Goal: Check status: Check status

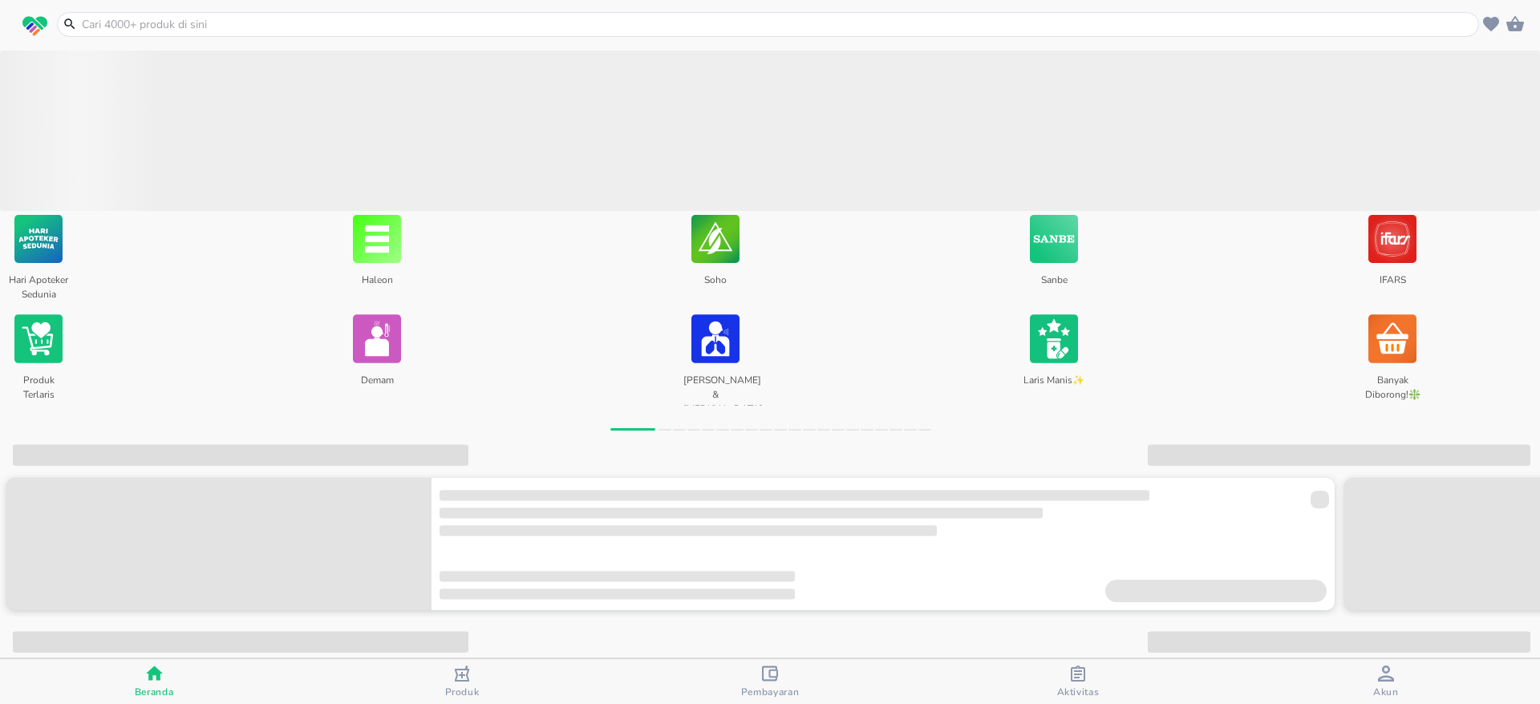
click at [1071, 690] on span "Aktivitas" at bounding box center [1078, 692] width 43 height 13
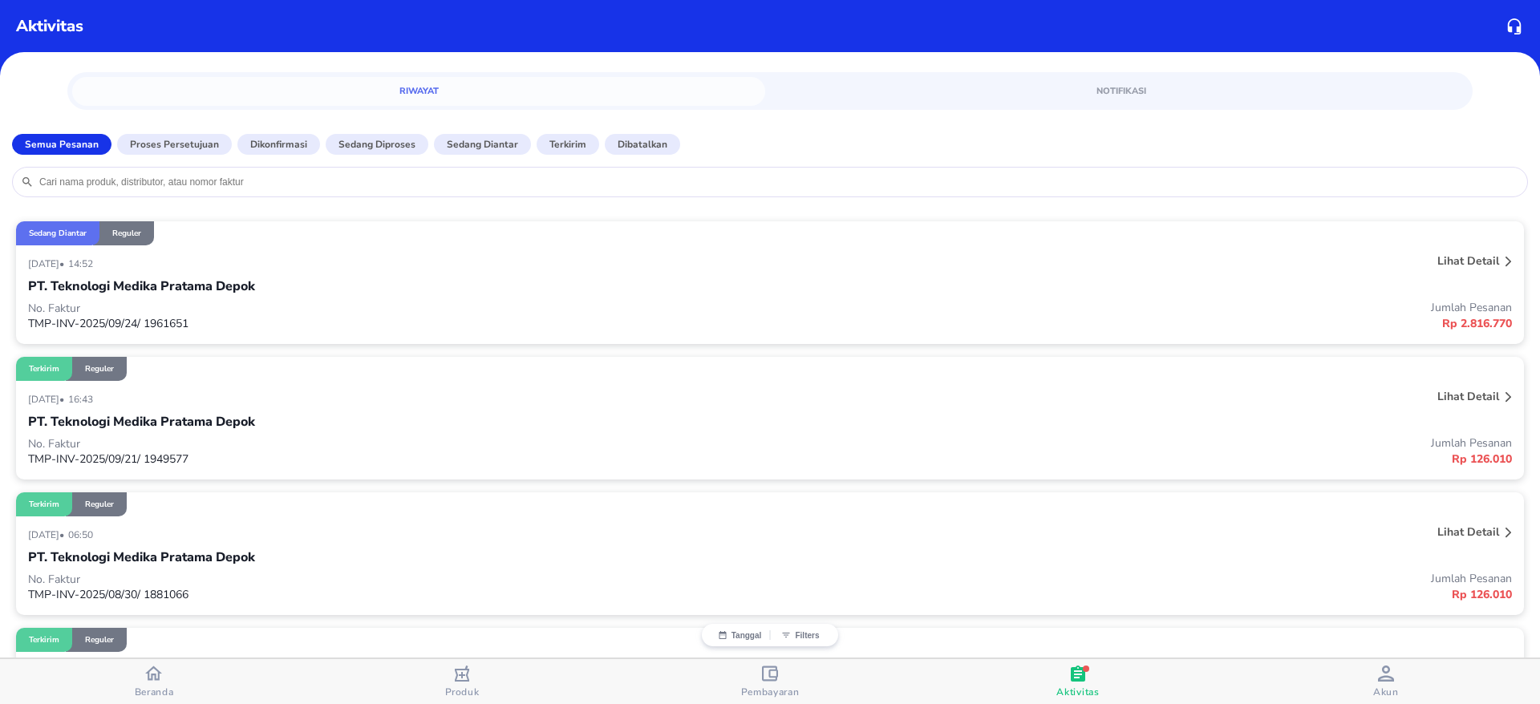
click at [1437, 261] on p "Lihat detail" at bounding box center [1468, 260] width 62 height 15
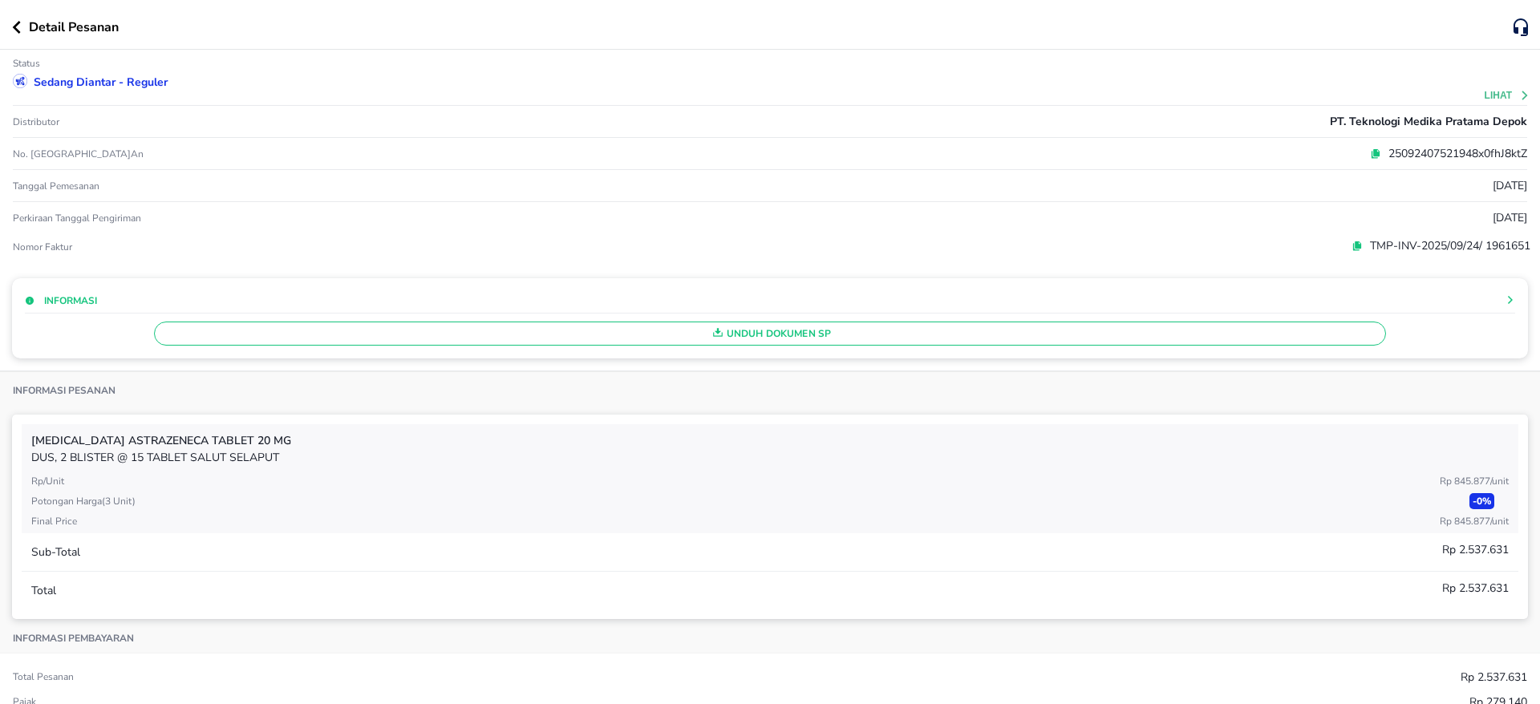
click at [14, 27] on icon "button" at bounding box center [17, 27] width 8 height 13
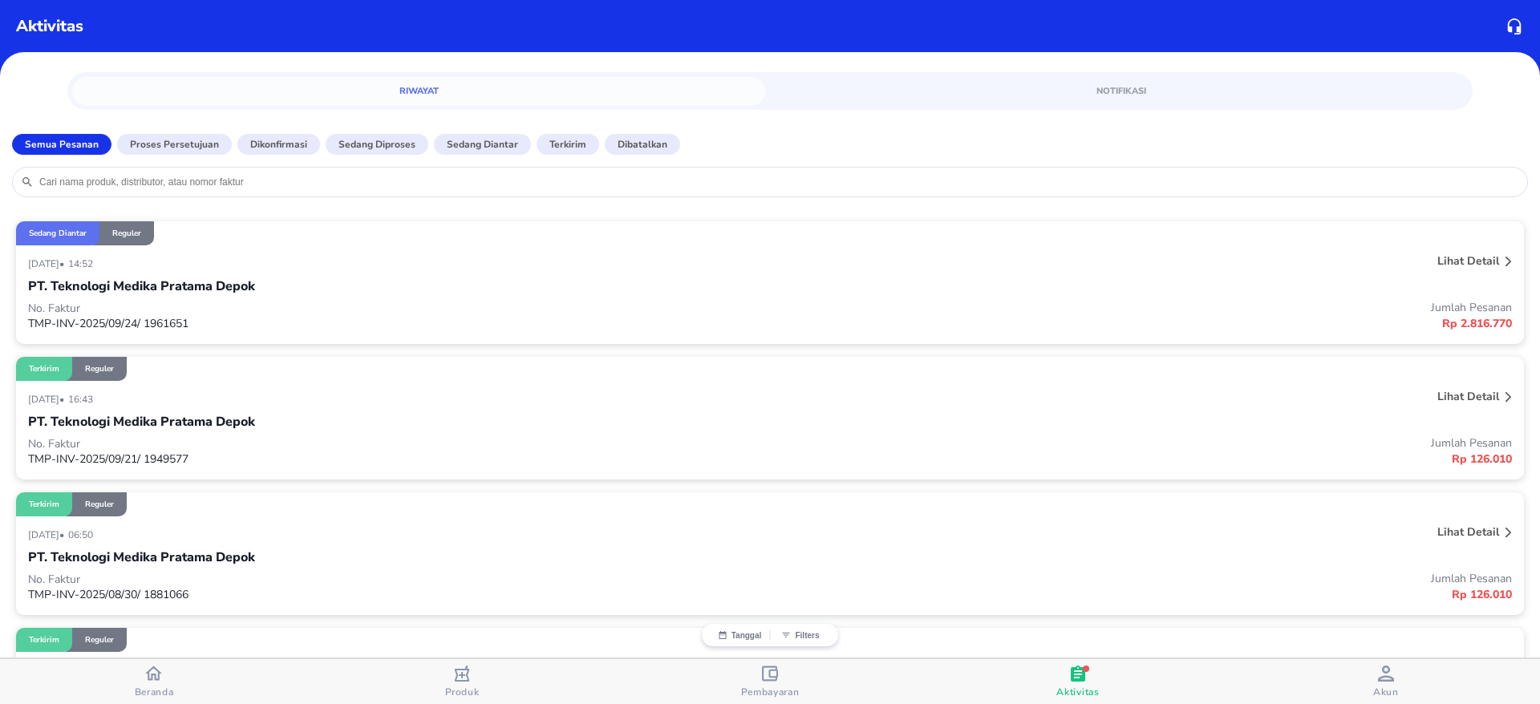
click at [1400, 679] on span "Akun" at bounding box center [1386, 682] width 298 height 33
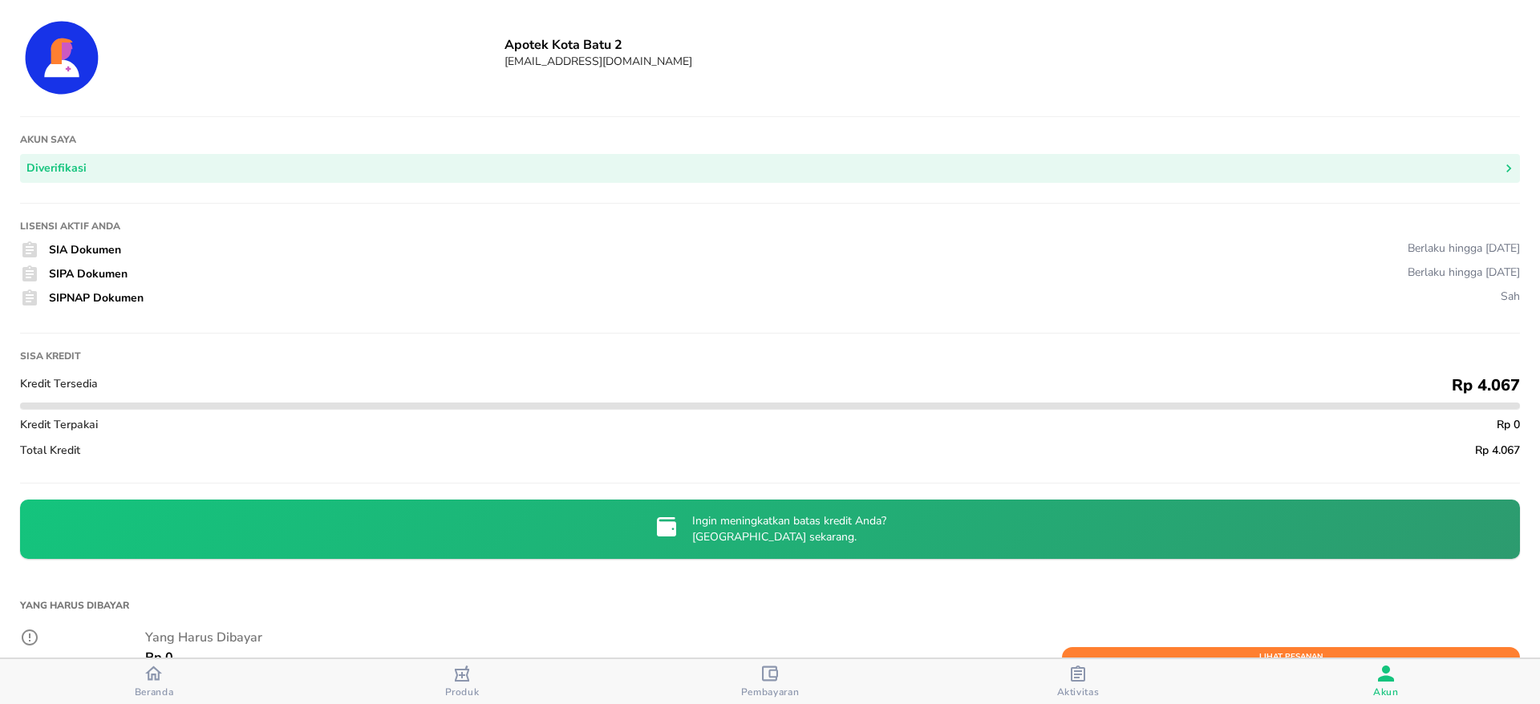
click at [1083, 684] on div "button" at bounding box center [1078, 676] width 16 height 20
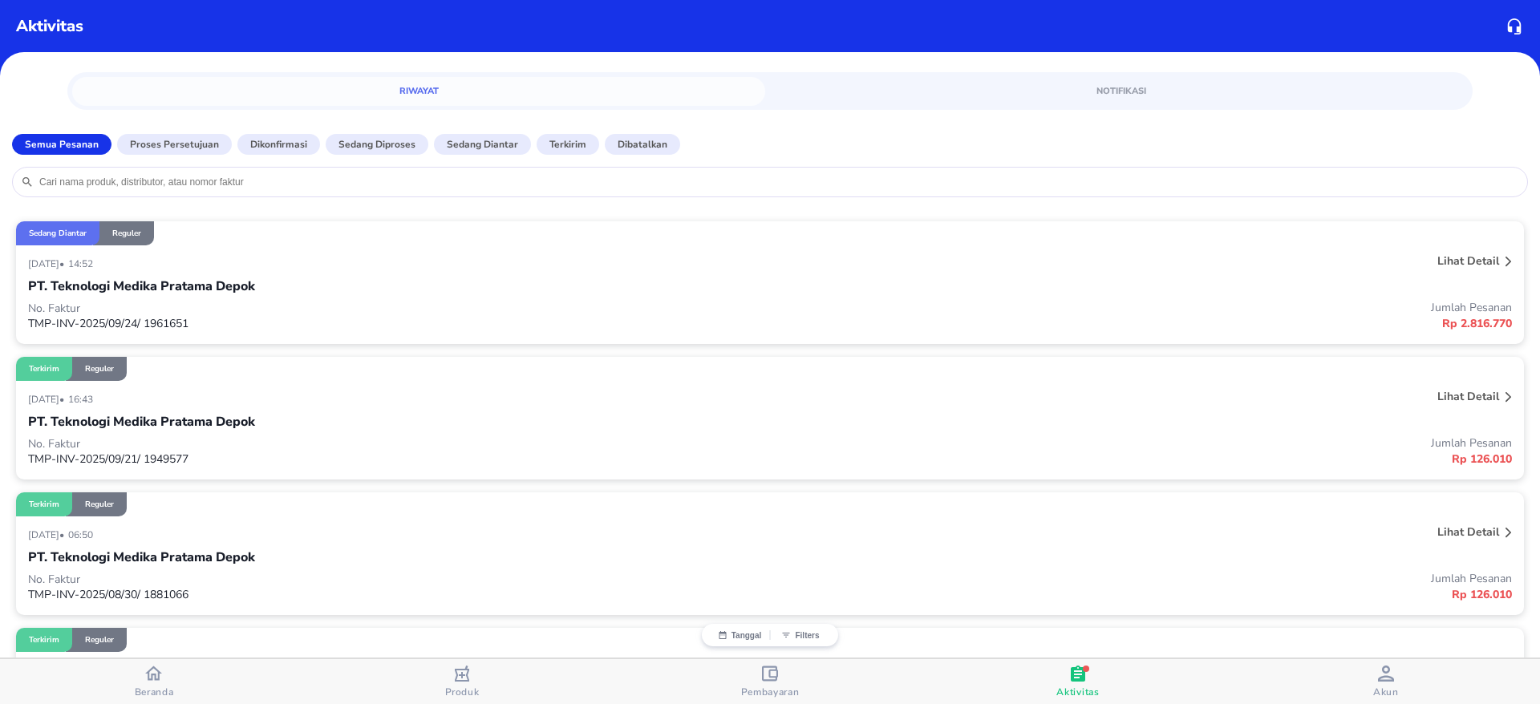
click at [1435, 249] on div "24 September 2025 • 14:52 Lihat detail PT. Teknologi Medika Pratama Depok No. F…" at bounding box center [770, 294] width 1508 height 99
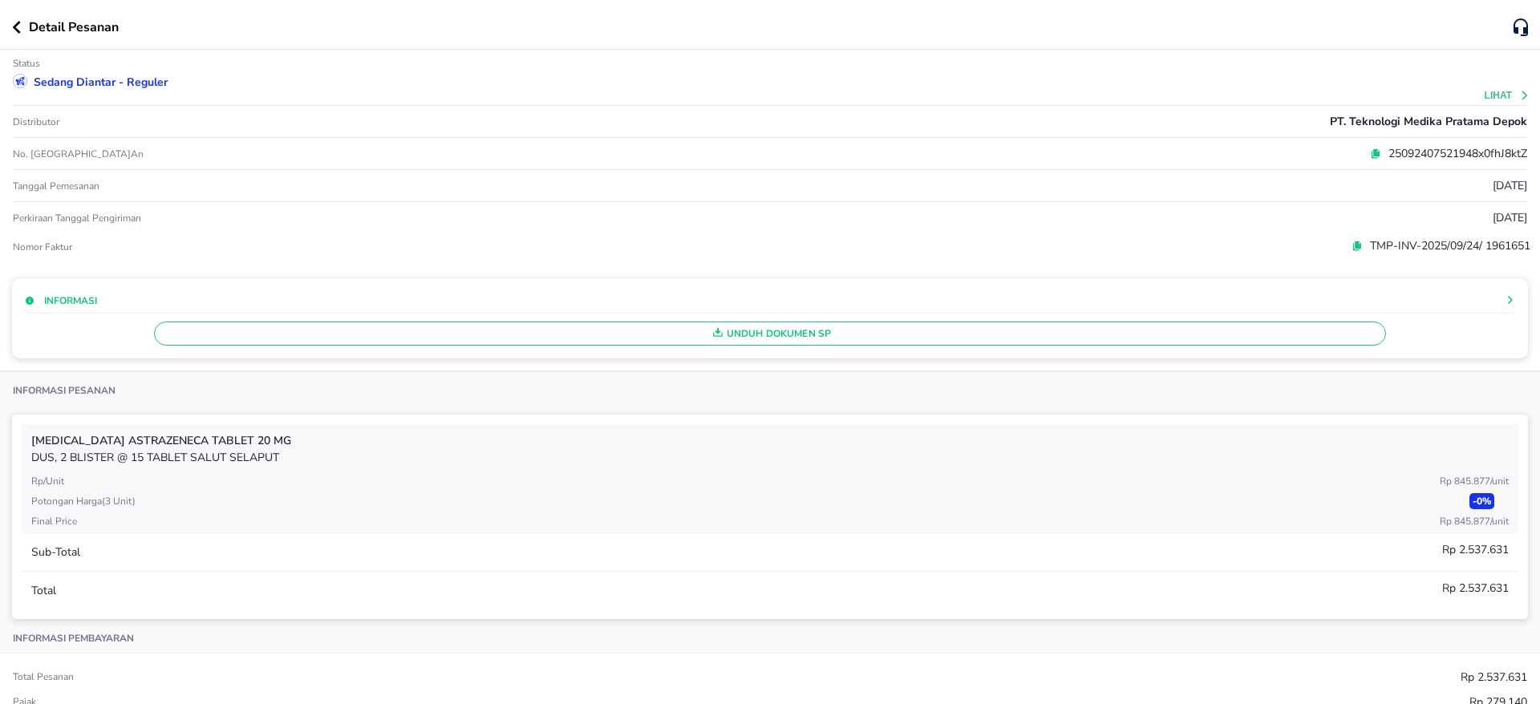
click at [1373, 155] on icon at bounding box center [1376, 151] width 6 height 7
click at [1354, 245] on icon at bounding box center [1357, 244] width 6 height 7
click at [8, 24] on div "Detail Pesanan" at bounding box center [770, 25] width 1540 height 50
click at [8, 25] on div "Detail Pesanan" at bounding box center [770, 25] width 1540 height 50
